Goal: Information Seeking & Learning: Find specific fact

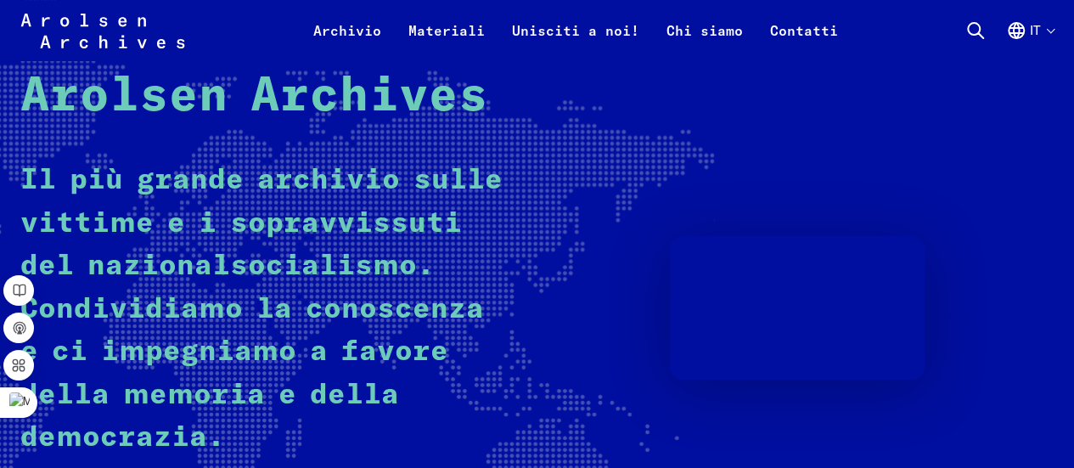
scroll to position [169, 0]
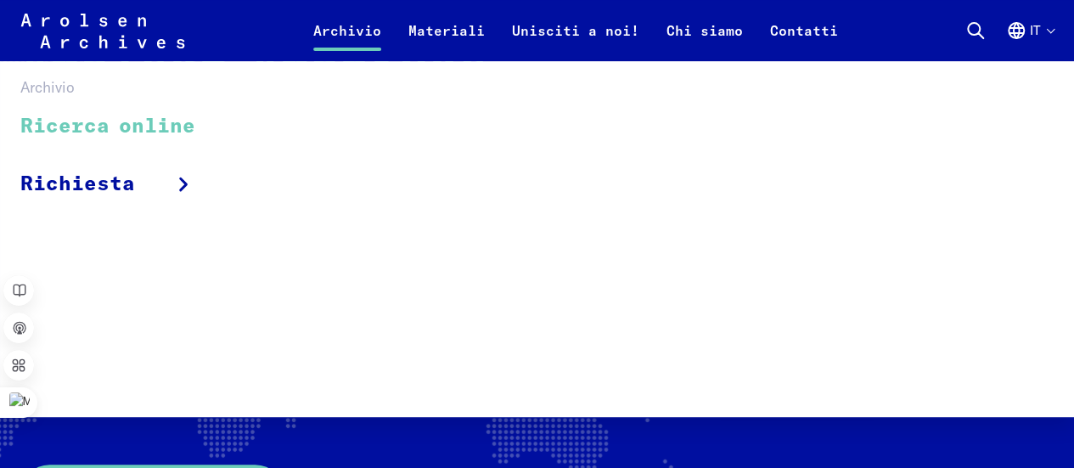
click at [170, 134] on link "Ricerca online" at bounding box center [118, 127] width 197 height 57
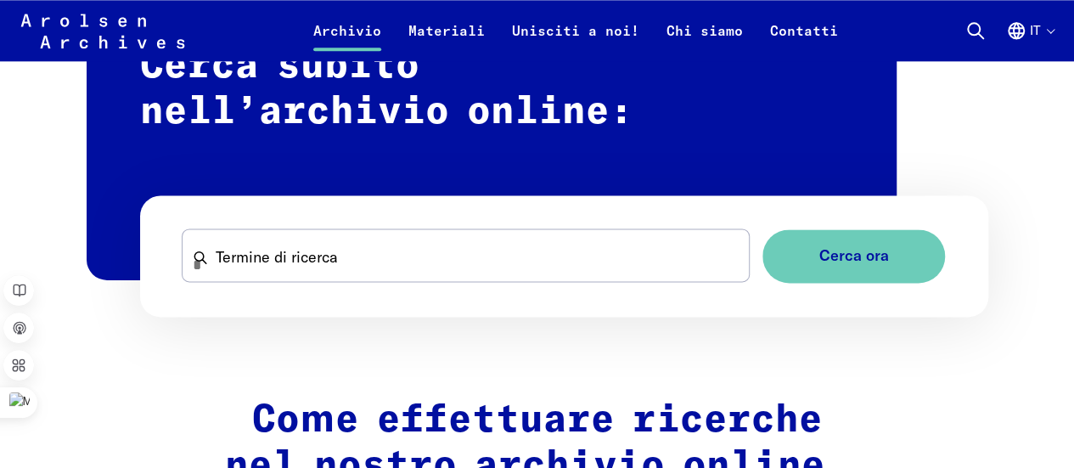
scroll to position [1137, 0]
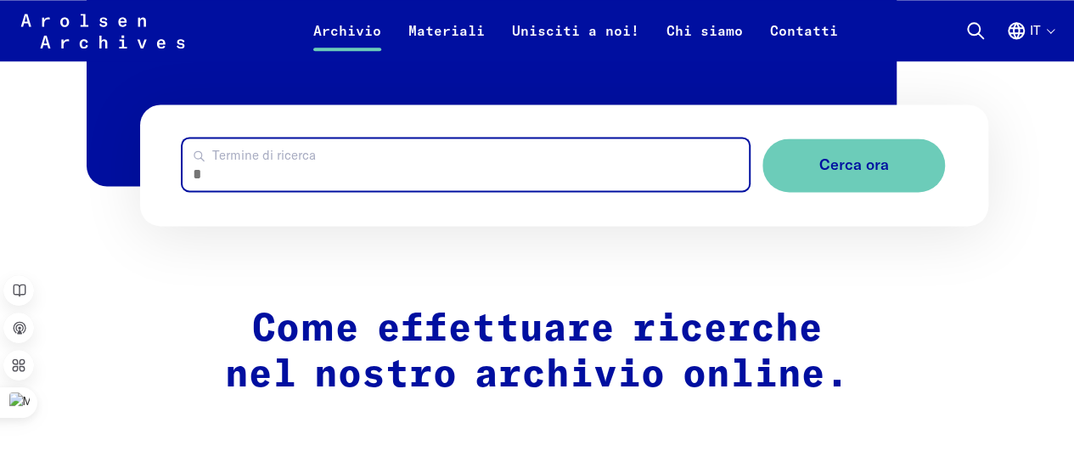
click at [468, 189] on input "Termine di ricerca" at bounding box center [466, 164] width 567 height 52
type input "********"
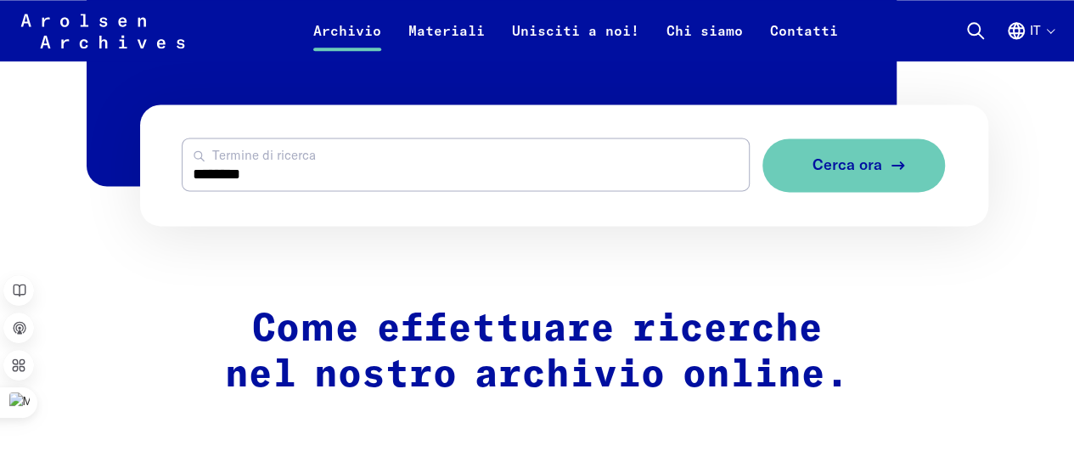
click at [895, 175] on icon "submit" at bounding box center [898, 165] width 20 height 20
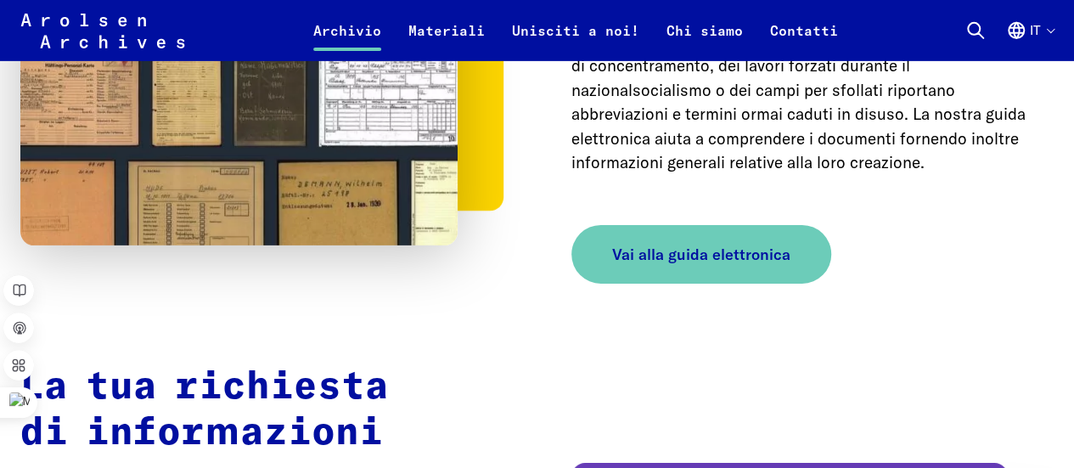
scroll to position [2714, 0]
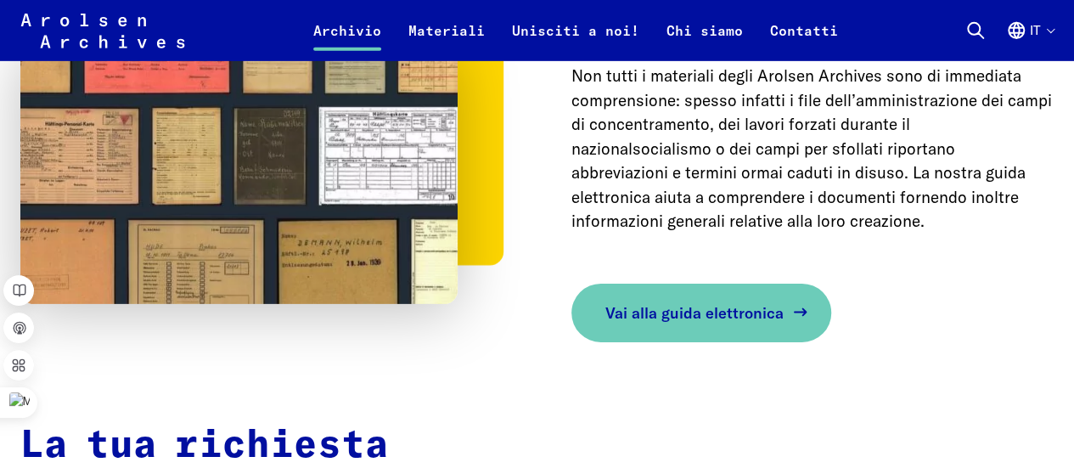
click at [676, 316] on span "Vai alla guida elettronica" at bounding box center [695, 313] width 178 height 23
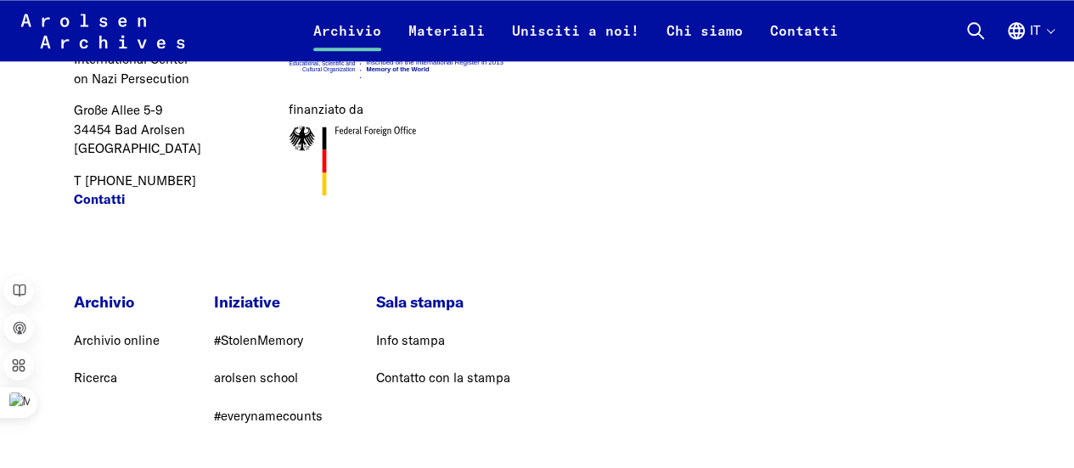
scroll to position [4348, 0]
click at [140, 331] on link "Archivio online" at bounding box center [117, 339] width 86 height 16
